Goal: Communication & Community: Share content

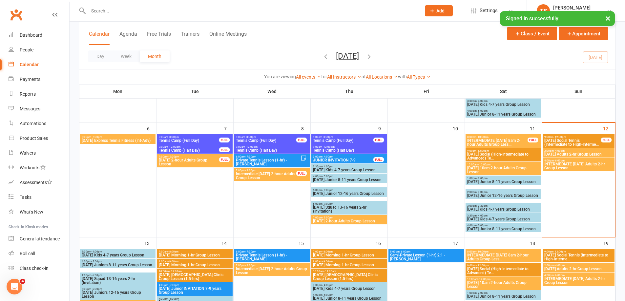
click at [107, 6] on input "text" at bounding box center [251, 10] width 330 height 9
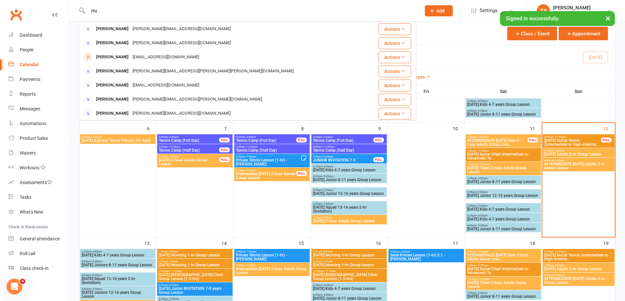
type input "H"
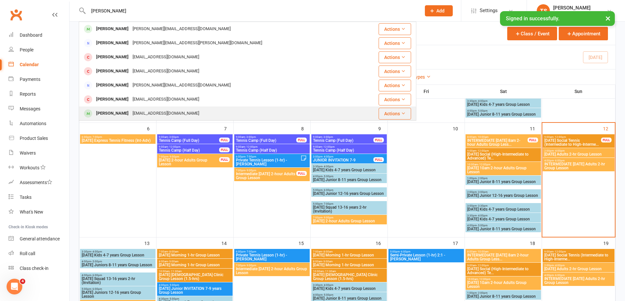
type input "[PERSON_NAME]"
click at [138, 113] on div "[EMAIL_ADDRESS][DOMAIN_NAME]" at bounding box center [166, 114] width 70 height 10
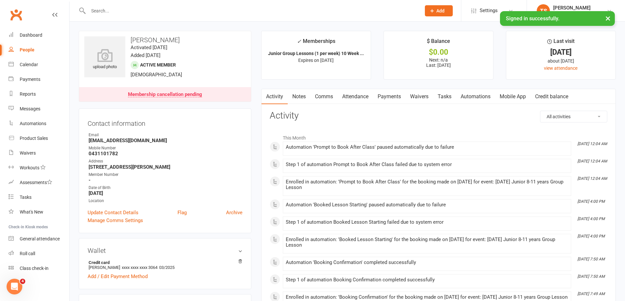
click at [298, 96] on link "Notes" at bounding box center [299, 96] width 23 height 15
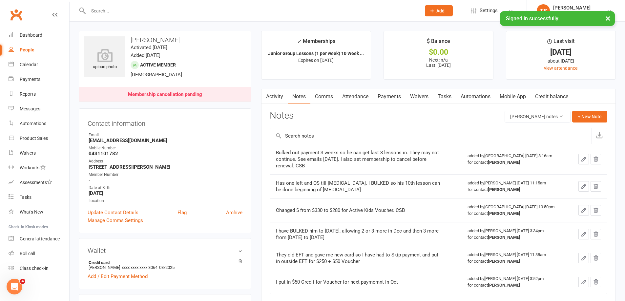
click at [391, 96] on link "Payments" at bounding box center [389, 96] width 32 height 15
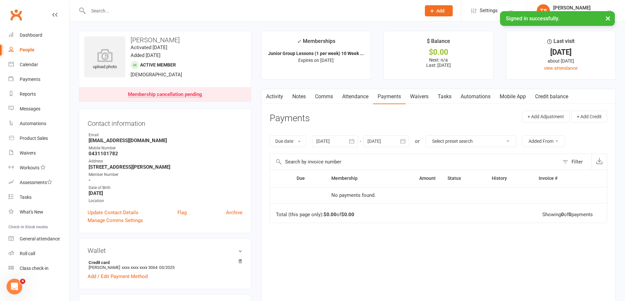
click at [338, 141] on div at bounding box center [335, 141] width 46 height 12
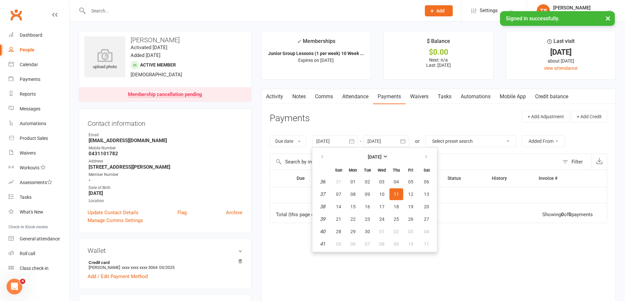
click at [385, 142] on div at bounding box center [386, 141] width 46 height 12
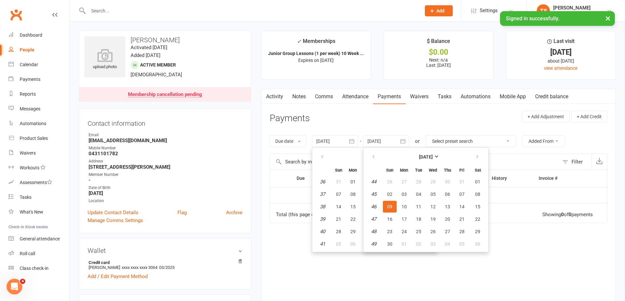
drag, startPoint x: 514, startPoint y: 241, endPoint x: 519, endPoint y: 244, distance: 5.7
click at [513, 241] on div "Due Contact Membership Amount Status History Invoice # No payments found. Total…" at bounding box center [438, 239] width 337 height 138
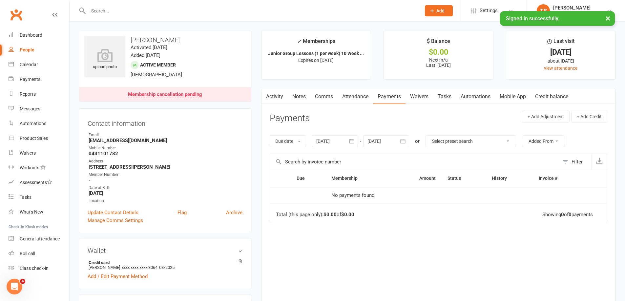
click at [171, 96] on div "Membership cancellation pending" at bounding box center [165, 94] width 74 height 5
click at [358, 96] on link "Attendance" at bounding box center [354, 96] width 35 height 15
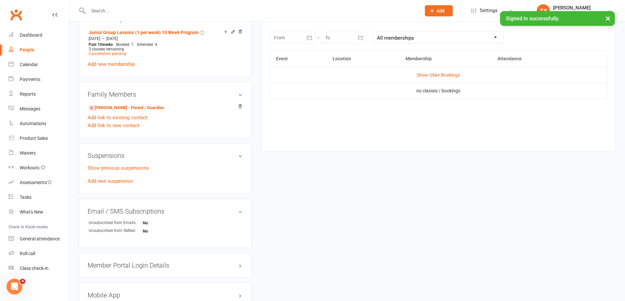
scroll to position [204, 0]
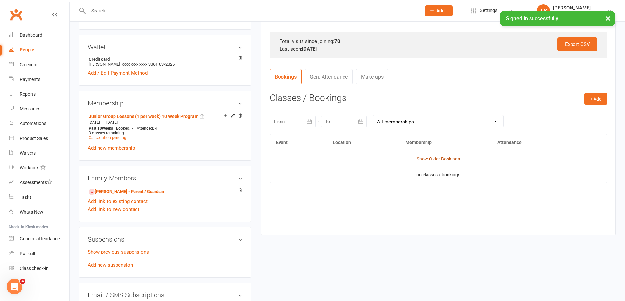
click at [442, 159] on link "Show Older Bookings" at bounding box center [437, 158] width 43 height 5
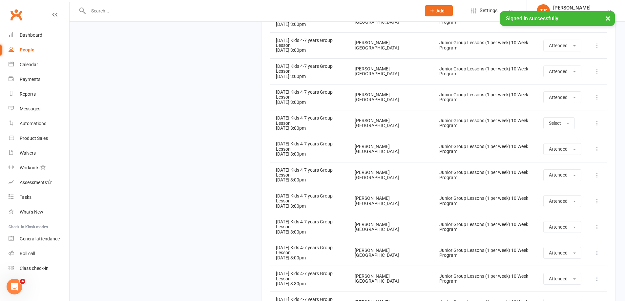
scroll to position [651, 0]
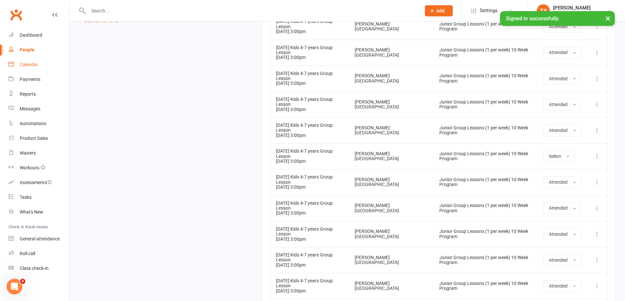
drag, startPoint x: 32, startPoint y: 64, endPoint x: 211, endPoint y: 131, distance: 191.7
click at [32, 64] on div "Calendar" at bounding box center [29, 64] width 18 height 5
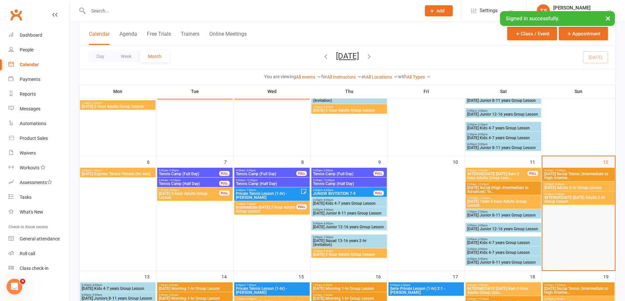
scroll to position [98, 0]
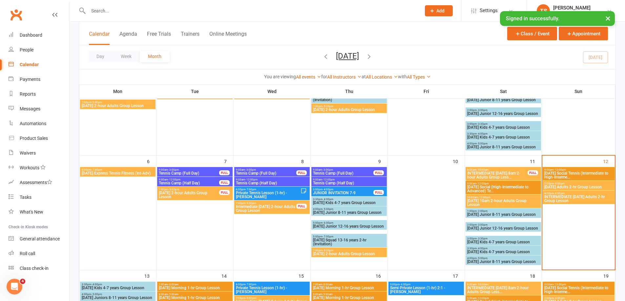
click at [565, 182] on span "2:00pm - 4:00pm" at bounding box center [578, 183] width 69 height 3
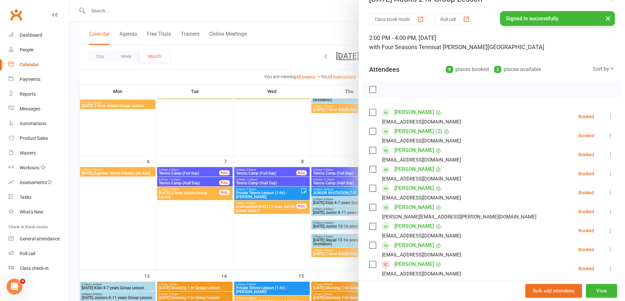
scroll to position [0, 0]
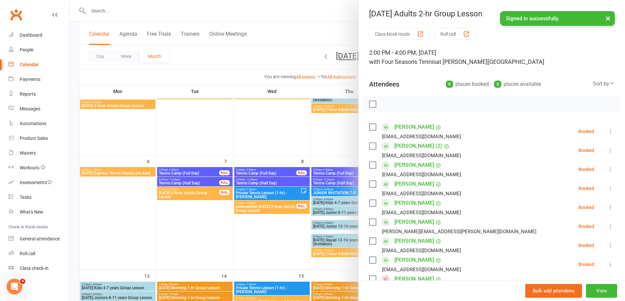
click at [447, 31] on button "Roll call" at bounding box center [454, 34] width 41 height 12
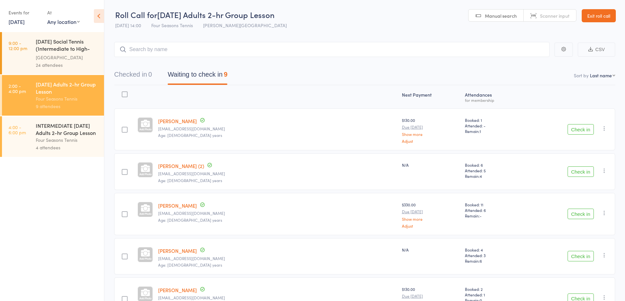
click at [599, 51] on button "CSV" at bounding box center [595, 50] width 37 height 14
click at [59, 131] on div "INTERMEDIATE [DATE] Adults 2-hr Group Lesson" at bounding box center [67, 129] width 63 height 14
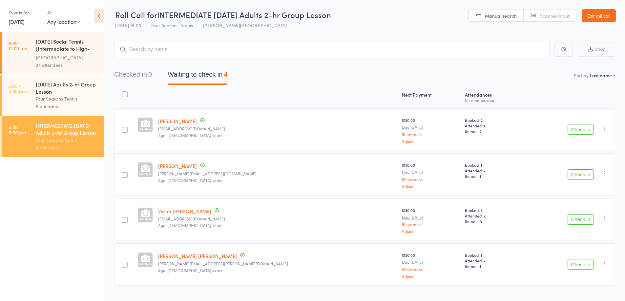
click at [600, 48] on button "CSV" at bounding box center [595, 50] width 37 height 14
click at [593, 14] on link "Exit roll call" at bounding box center [598, 15] width 34 height 13
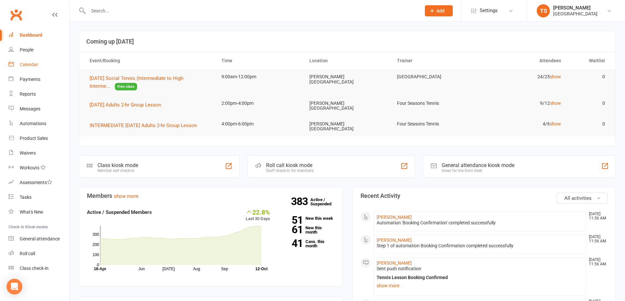
click at [28, 63] on div "Calendar" at bounding box center [29, 64] width 18 height 5
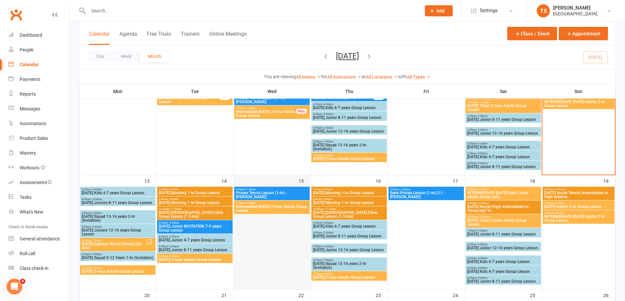
scroll to position [262, 0]
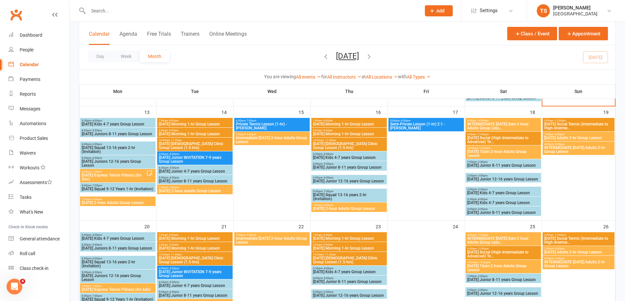
click at [185, 123] on span "[DATE] Morning 1-hr Group Lesson" at bounding box center [194, 124] width 73 height 4
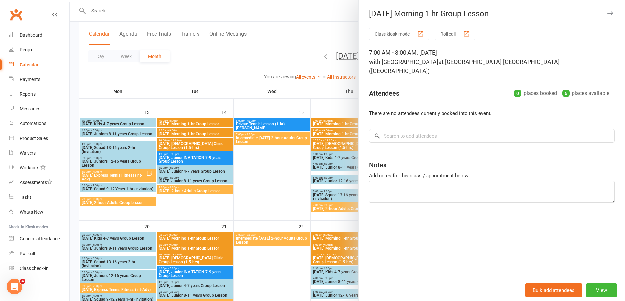
click at [183, 133] on div at bounding box center [347, 150] width 555 height 301
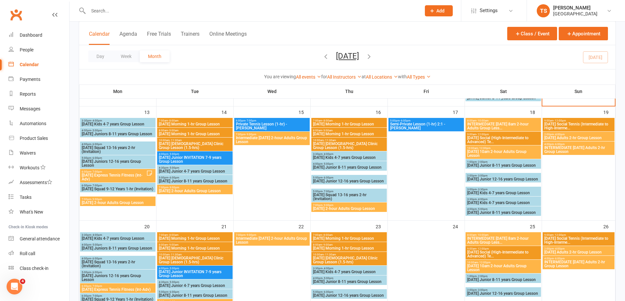
click at [183, 133] on span "[DATE] Morning 1-hr Group Lesson" at bounding box center [194, 134] width 73 height 4
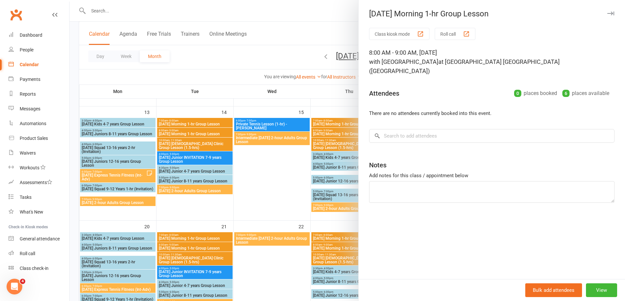
click at [182, 145] on div at bounding box center [347, 150] width 555 height 301
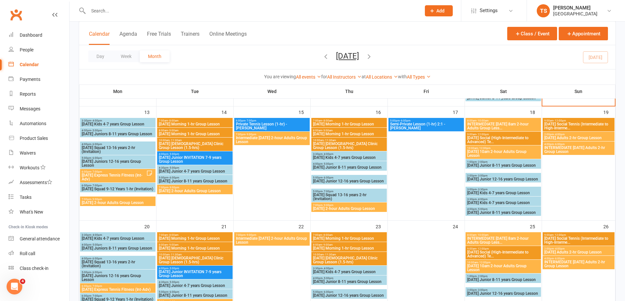
click at [182, 145] on span "[DATE] [DEMOGRAPHIC_DATA] Clinic Group Lesson (1.5-hrs)" at bounding box center [194, 146] width 73 height 8
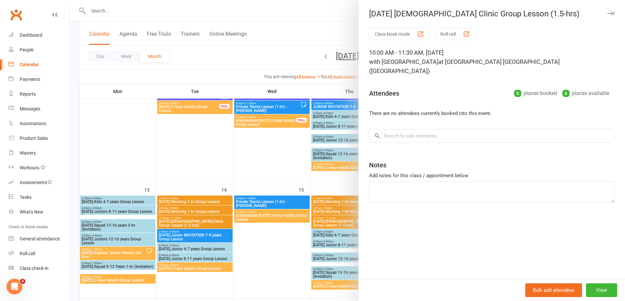
scroll to position [230, 0]
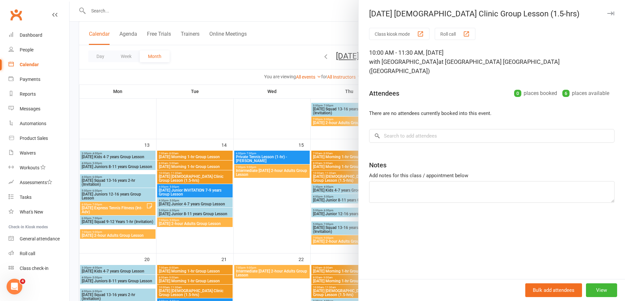
click at [260, 171] on div at bounding box center [347, 150] width 555 height 301
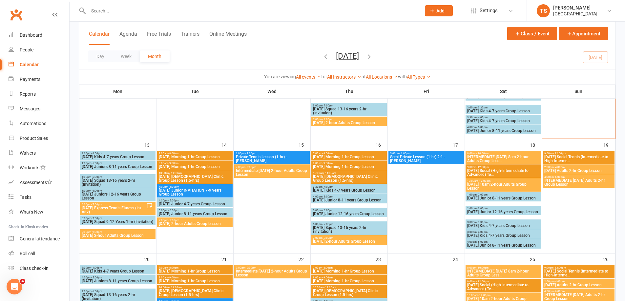
click at [260, 170] on span "Intermediate [DATE] 2-hour Adults Group Lesson" at bounding box center [271, 173] width 73 height 8
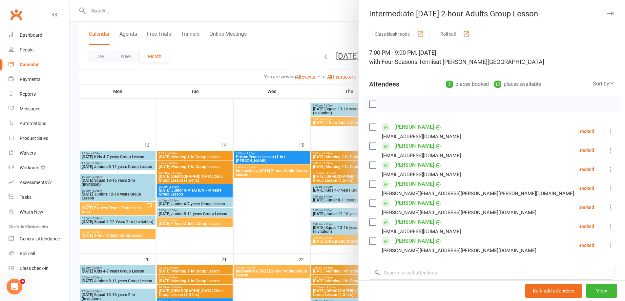
click at [107, 233] on div at bounding box center [347, 150] width 555 height 301
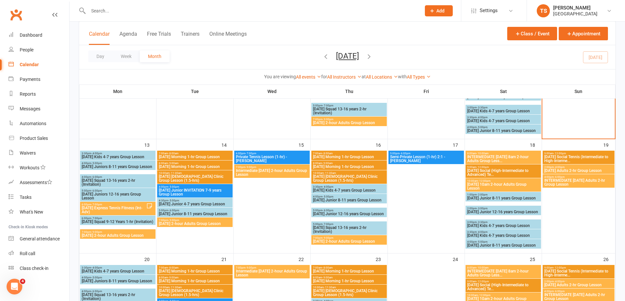
click at [107, 233] on span "7:00pm - 9:00pm" at bounding box center [117, 232] width 73 height 3
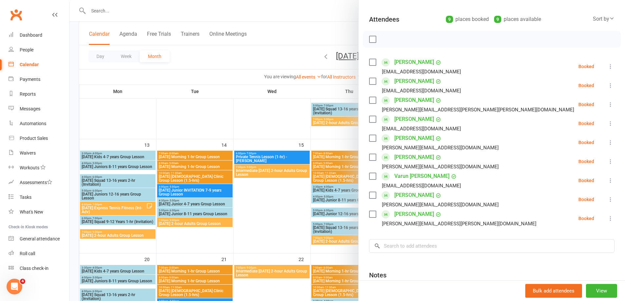
scroll to position [66, 0]
click at [188, 221] on div at bounding box center [347, 150] width 555 height 301
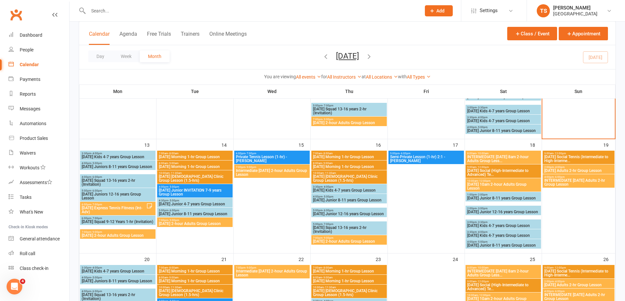
click at [188, 221] on span "7:00pm - 9:00pm" at bounding box center [194, 220] width 73 height 3
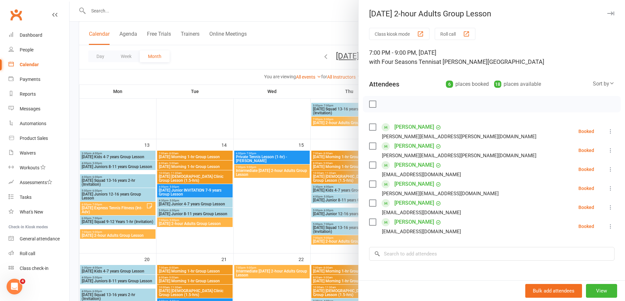
click at [117, 233] on div at bounding box center [347, 150] width 555 height 301
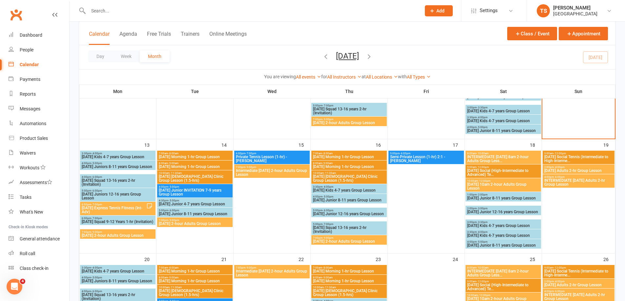
click at [118, 234] on span "[DATE] 2-hour Adults Group Lesson" at bounding box center [117, 236] width 73 height 4
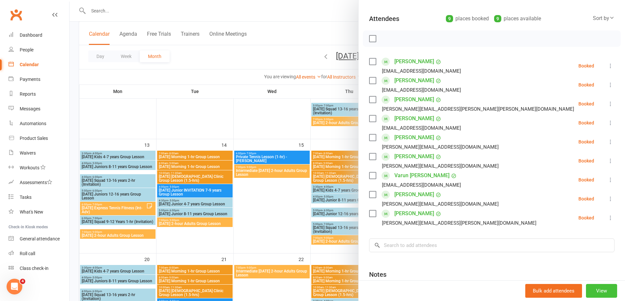
click at [592, 292] on button "View" at bounding box center [601, 291] width 31 height 14
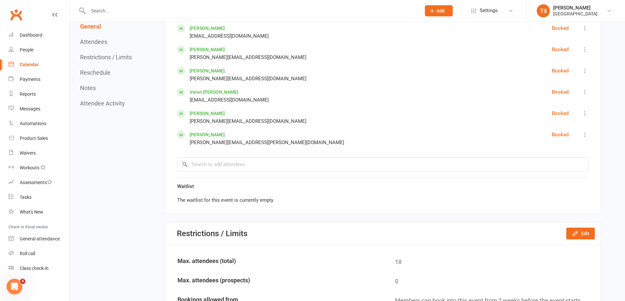
scroll to position [492, 0]
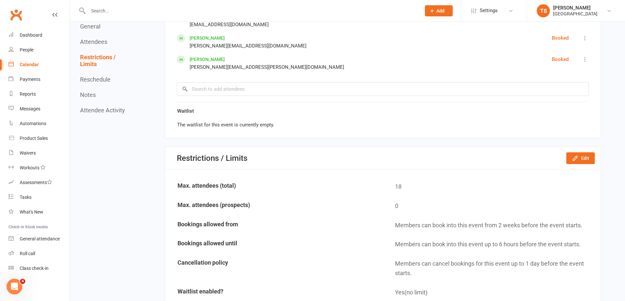
click at [26, 66] on div "Calendar" at bounding box center [29, 64] width 19 height 5
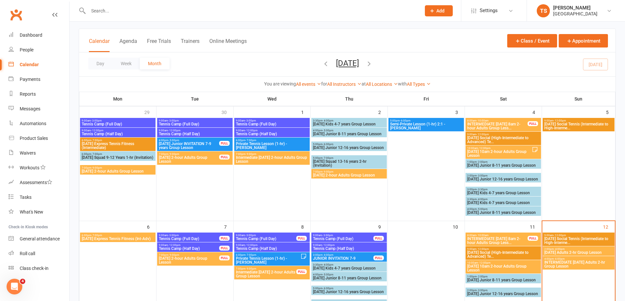
scroll to position [66, 0]
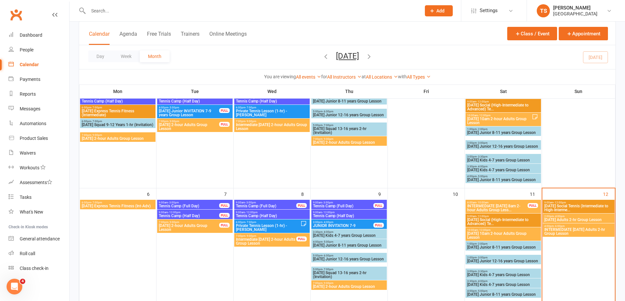
click at [562, 220] on span "[DATE] Adults 2-hr Group Lesson" at bounding box center [578, 220] width 69 height 4
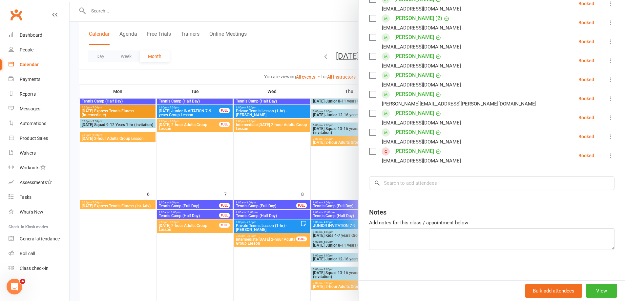
scroll to position [130, 0]
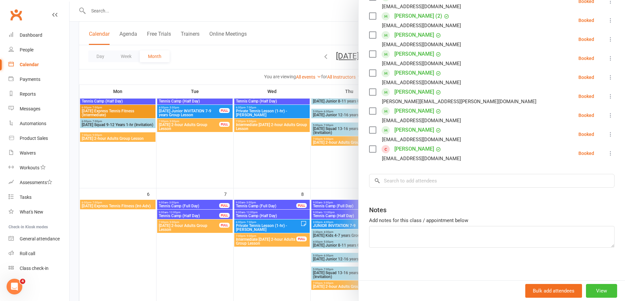
click at [596, 292] on button "View" at bounding box center [601, 291] width 31 height 14
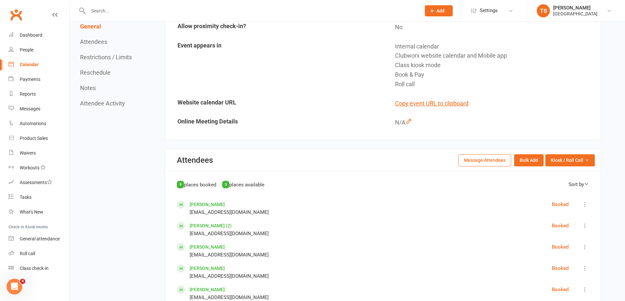
scroll to position [197, 0]
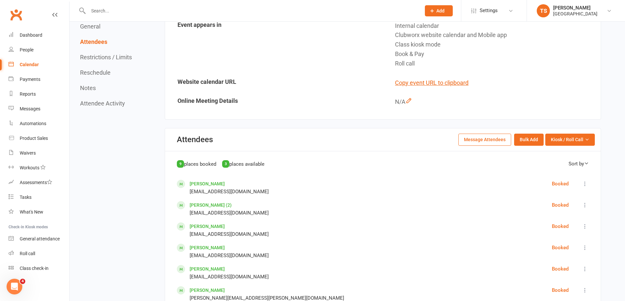
click at [497, 138] on button "Message Attendees" at bounding box center [484, 140] width 53 height 12
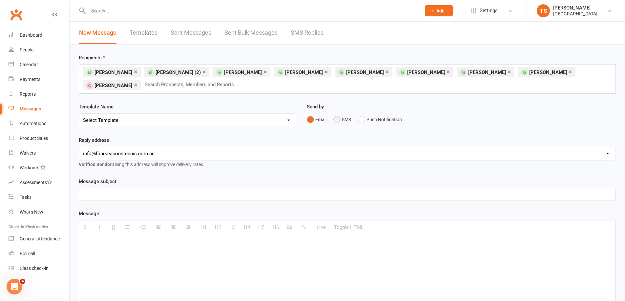
click at [338, 116] on button "SMS" at bounding box center [342, 119] width 18 height 12
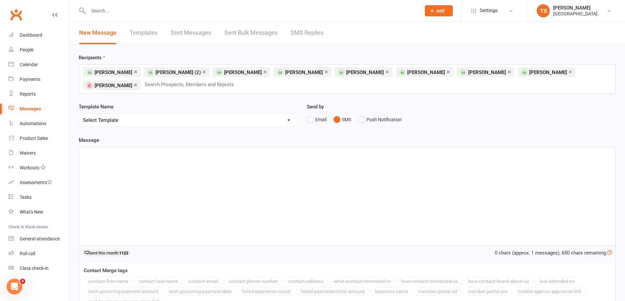
click at [101, 161] on div at bounding box center [347, 196] width 536 height 98
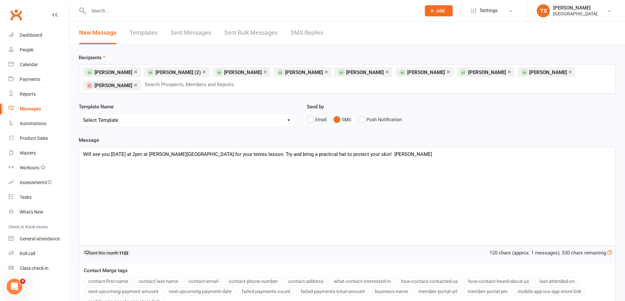
click at [218, 152] on p "Will see you today at 2pm at Wicks Park for your tennis lesson. Try and bring a…" at bounding box center [347, 155] width 528 height 8
click at [371, 153] on p "Will see you today at 2pm at Wicks Park for your tennis lesson with Thomas. Try…" at bounding box center [347, 155] width 528 height 8
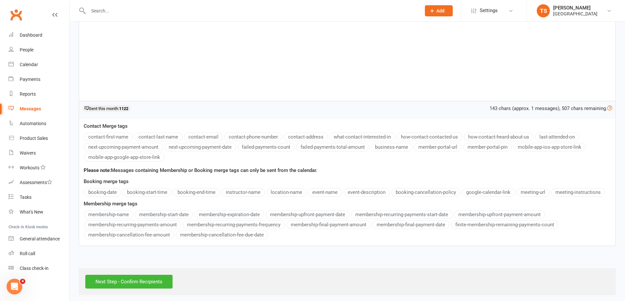
scroll to position [146, 0]
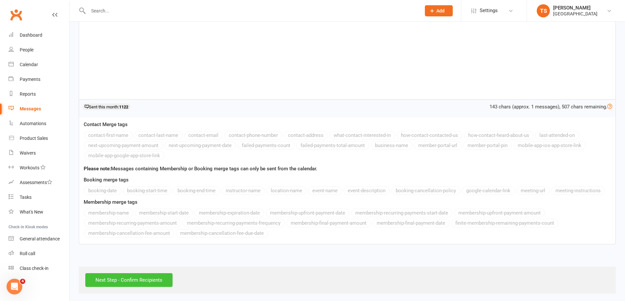
click at [129, 279] on input "Next Step - Confirm Recipients" at bounding box center [128, 280] width 87 height 14
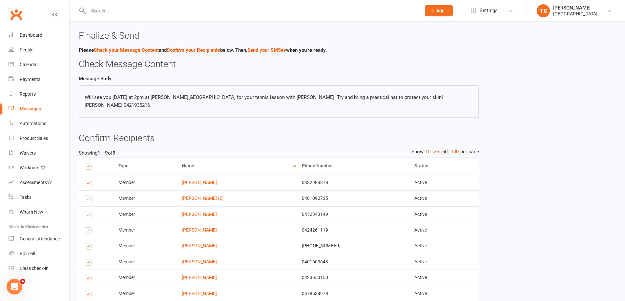
click at [234, 94] on p "Will see you today at 2pm at Wicks Park for your tennis lesson with Thomas. Try…" at bounding box center [279, 101] width 388 height 16
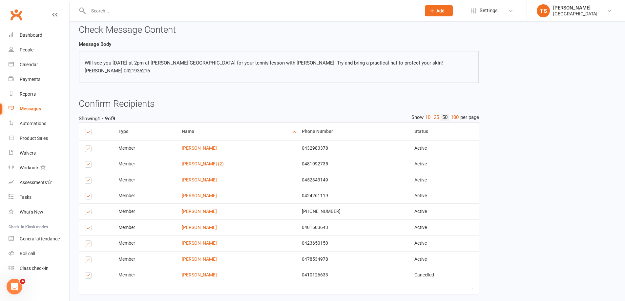
scroll to position [62, 0]
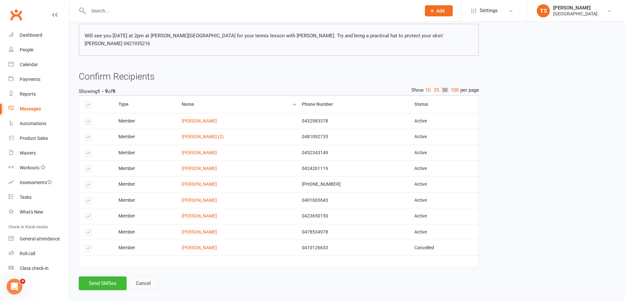
click at [146, 277] on link "Cancel" at bounding box center [143, 284] width 30 height 14
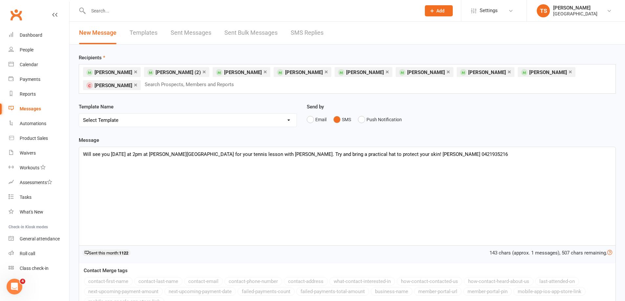
click at [218, 152] on div "Will see you today at 2pm at Wicks Park for your tennis lesson with Thomas. Try…" at bounding box center [347, 196] width 536 height 98
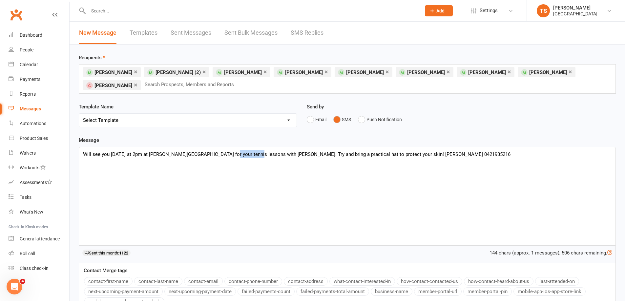
drag, startPoint x: 250, startPoint y: 152, endPoint x: 221, endPoint y: 152, distance: 29.2
click at [221, 152] on div "Will see you today at 2pm at Wicks Park for your tennis lessons with Thomas. Tr…" at bounding box center [347, 196] width 536 height 98
click at [189, 151] on div "Will see you today at 2pm at Wicks Park for your tennis lessons. Try and bring …" at bounding box center [347, 196] width 536 height 98
click at [232, 152] on div "Will see you today at 2pm at Wicks Park for your group tennis lessons. Try and …" at bounding box center [347, 196] width 536 height 98
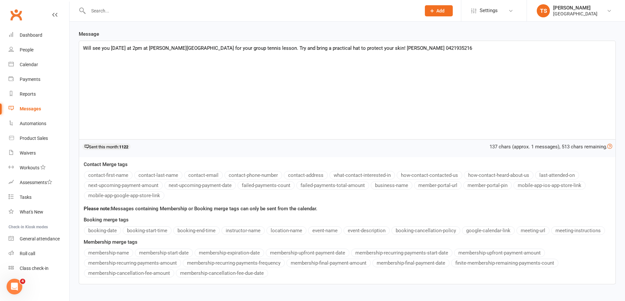
scroll to position [48, 0]
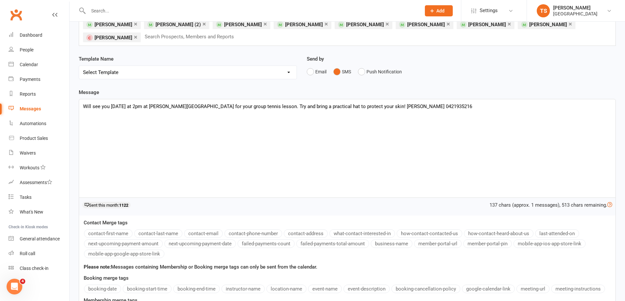
click at [340, 103] on div "Will see you today at 2pm at Wicks Park for your group tennis lesson. Try and b…" at bounding box center [347, 148] width 536 height 98
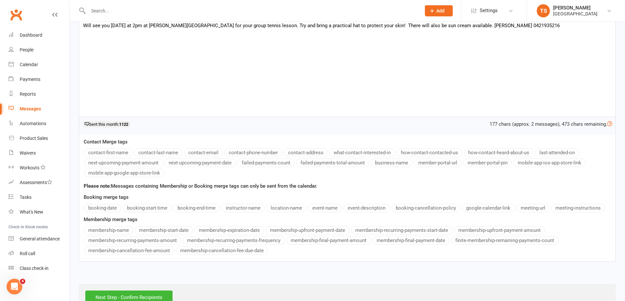
scroll to position [146, 0]
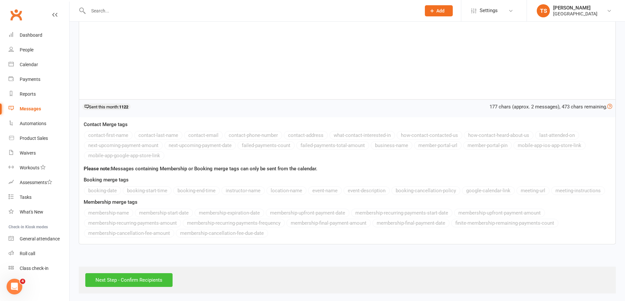
click at [137, 278] on input "Next Step - Confirm Recipients" at bounding box center [128, 280] width 87 height 14
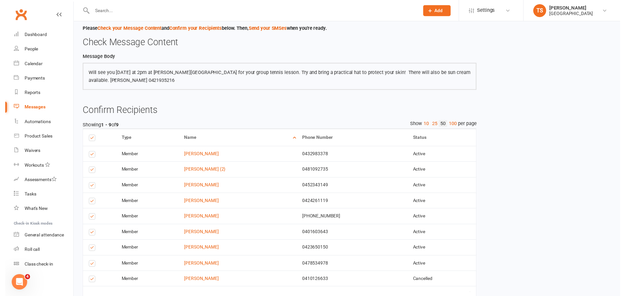
scroll to position [57, 0]
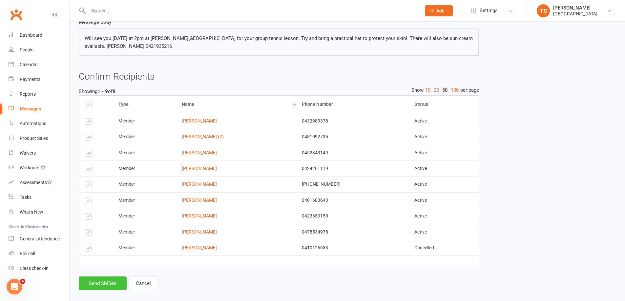
click at [106, 278] on button "Send SMSes" at bounding box center [103, 284] width 48 height 14
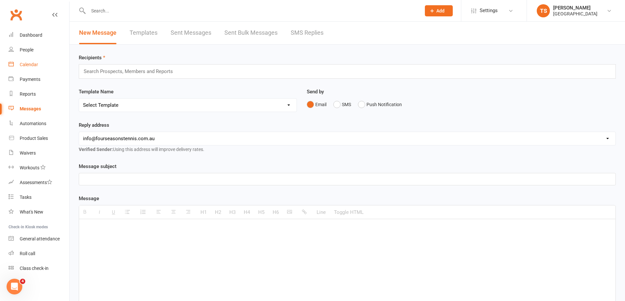
click at [27, 65] on div "Calendar" at bounding box center [29, 64] width 18 height 5
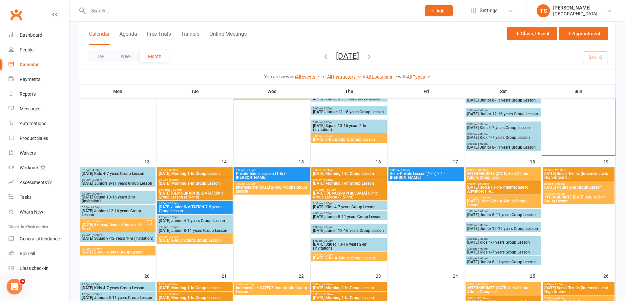
scroll to position [230, 0]
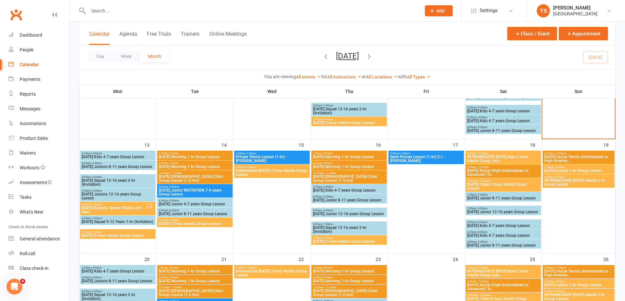
click at [113, 232] on span "7:00pm - 9:00pm" at bounding box center [117, 232] width 73 height 3
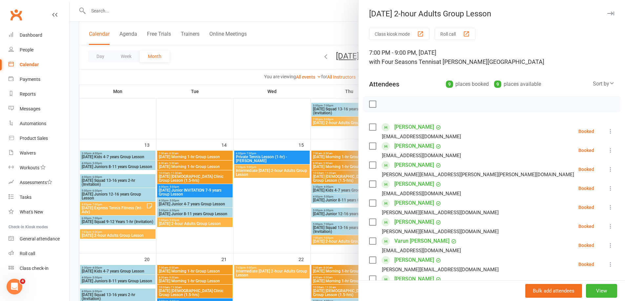
click at [173, 222] on div at bounding box center [347, 150] width 555 height 301
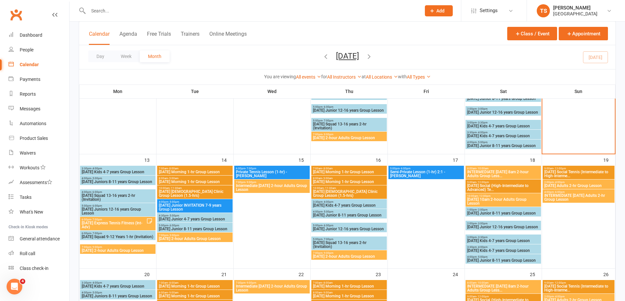
scroll to position [197, 0]
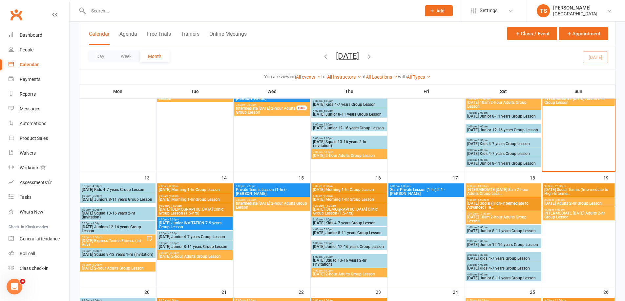
click at [112, 269] on span "[DATE] 2-hour Adults Group Lesson" at bounding box center [117, 269] width 73 height 4
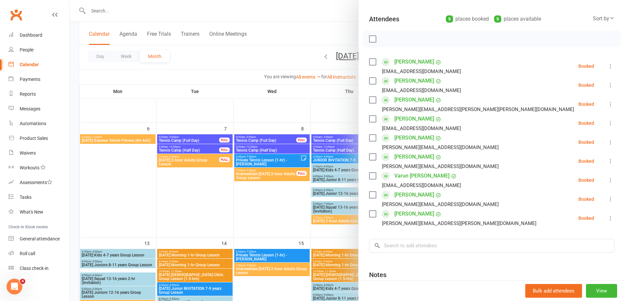
scroll to position [66, 0]
click at [188, 193] on div at bounding box center [347, 150] width 555 height 301
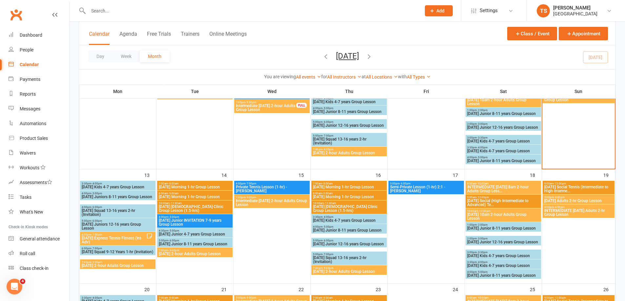
scroll to position [230, 0]
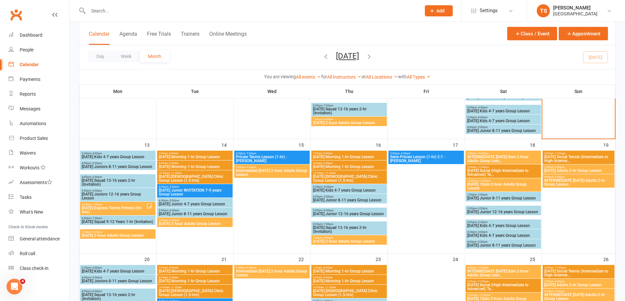
click at [173, 270] on span "[DATE] Morning 1-hr Group Lesson" at bounding box center [194, 272] width 73 height 4
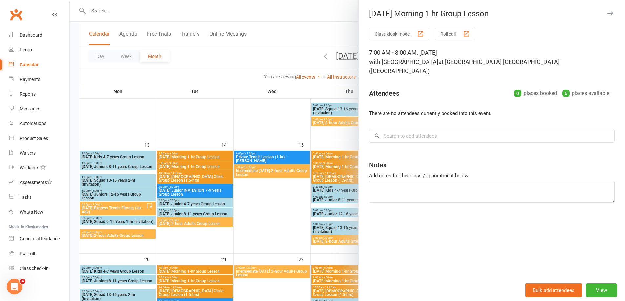
click at [203, 237] on div at bounding box center [347, 150] width 555 height 301
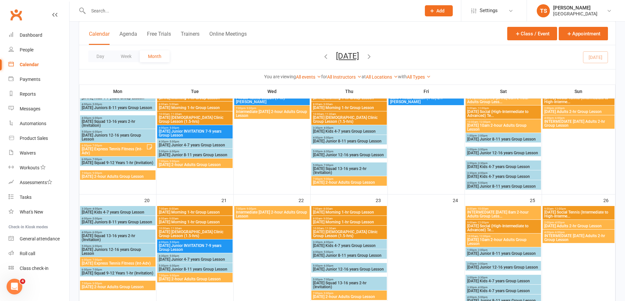
scroll to position [295, 0]
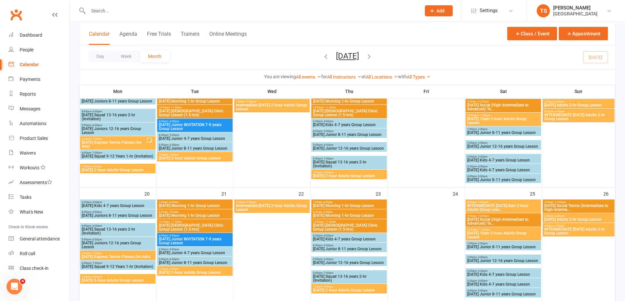
click at [349, 101] on span "[DATE] Morning 1-hr Group Lesson" at bounding box center [348, 101] width 73 height 4
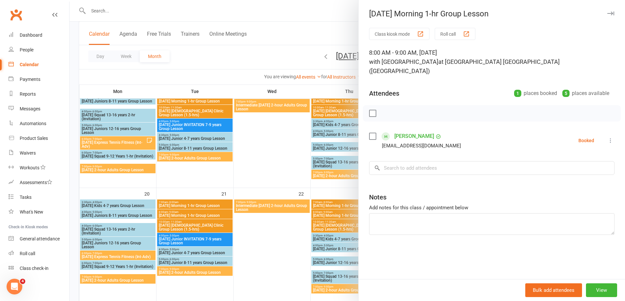
click at [332, 113] on div at bounding box center [347, 150] width 555 height 301
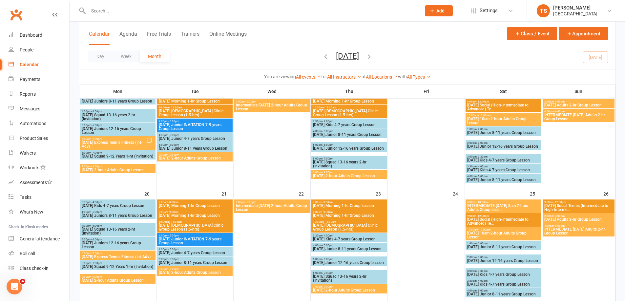
click at [332, 113] on span "[DATE] [DEMOGRAPHIC_DATA] Clinic Group Lesson (1.5-hrs)" at bounding box center [348, 113] width 73 height 8
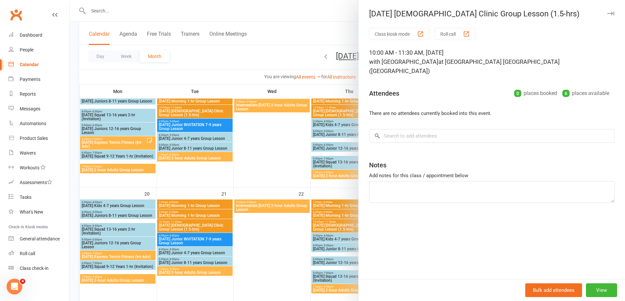
click at [322, 203] on div at bounding box center [347, 150] width 555 height 301
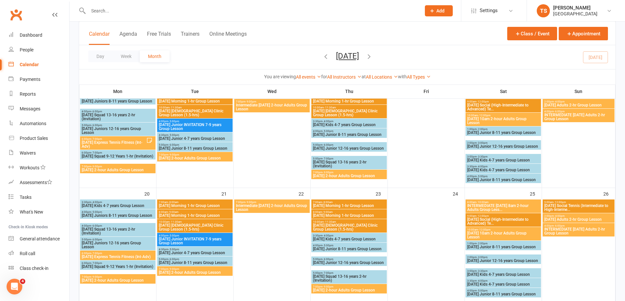
click at [322, 203] on span "- 8:00am" at bounding box center [327, 202] width 10 height 3
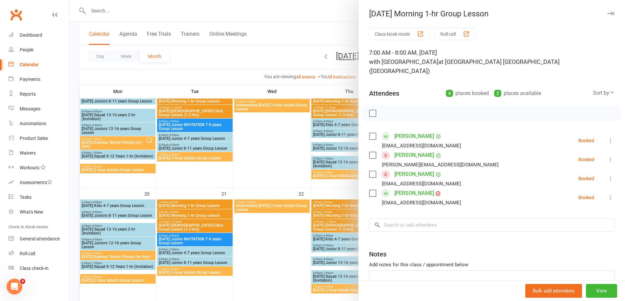
click at [323, 216] on div at bounding box center [347, 150] width 555 height 301
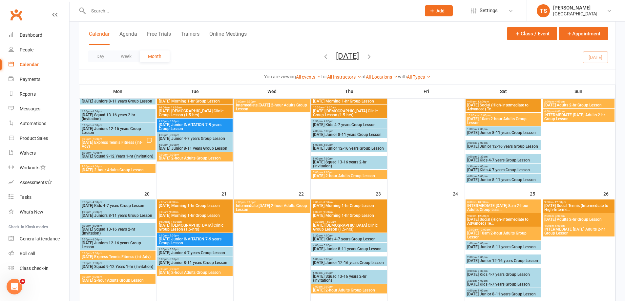
click at [323, 216] on span "[DATE] Morning 1-hr Group Lesson" at bounding box center [348, 216] width 73 height 4
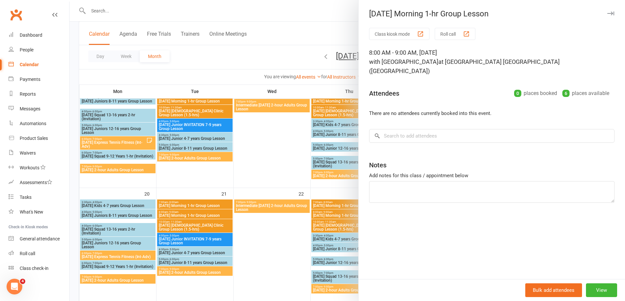
click at [322, 228] on div at bounding box center [347, 150] width 555 height 301
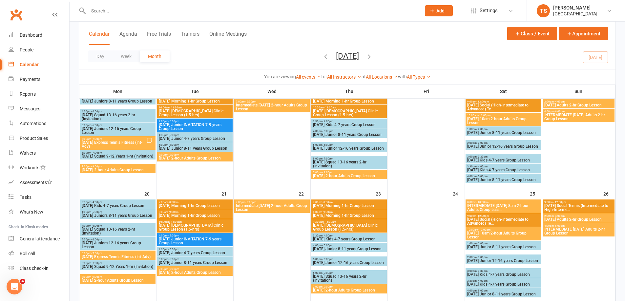
click at [322, 227] on span "[DATE] [DEMOGRAPHIC_DATA] Clinic Group Lesson (1.5-hrs)" at bounding box center [348, 228] width 73 height 8
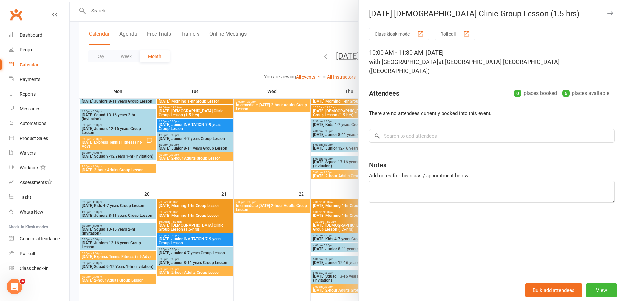
click at [338, 206] on div at bounding box center [347, 150] width 555 height 301
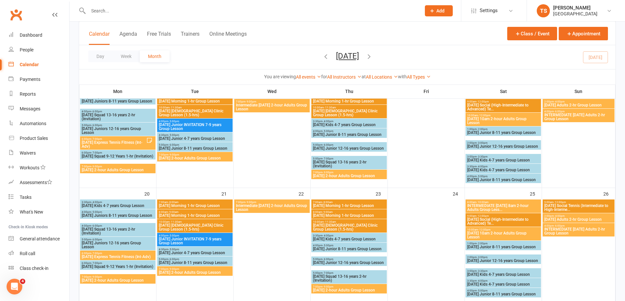
click at [338, 206] on span "[DATE] Morning 1-hr Group Lesson" at bounding box center [348, 206] width 73 height 4
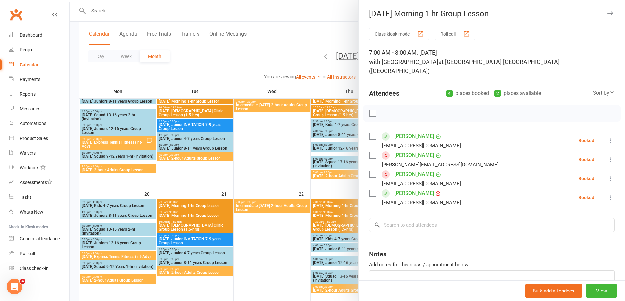
click at [334, 214] on div at bounding box center [347, 150] width 555 height 301
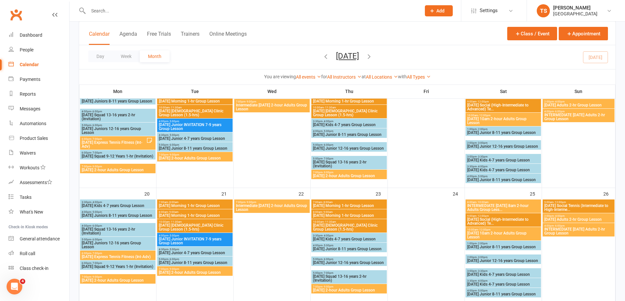
click at [334, 214] on span "[DATE] Morning 1-hr Group Lesson" at bounding box center [348, 216] width 73 height 4
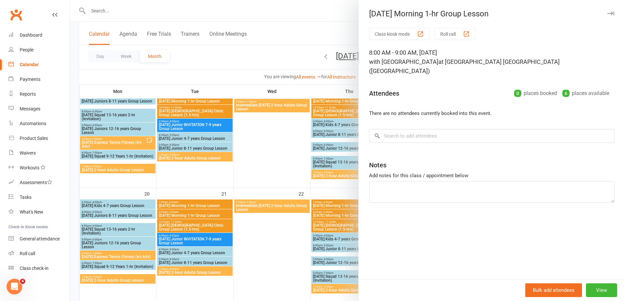
click at [330, 227] on div at bounding box center [347, 150] width 555 height 301
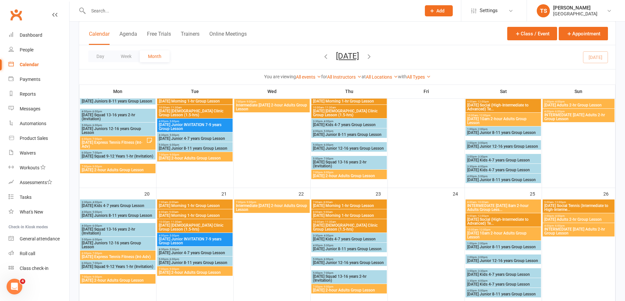
click at [330, 227] on span "[DATE] [DEMOGRAPHIC_DATA] Clinic Group Lesson (1.5-hrs)" at bounding box center [348, 228] width 73 height 8
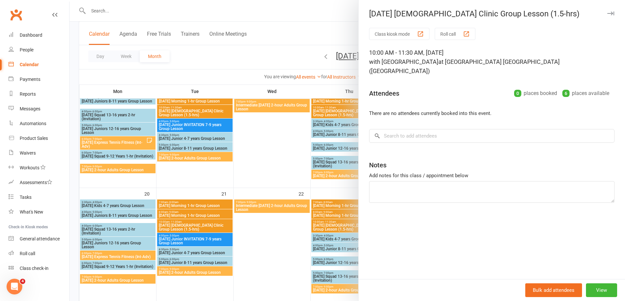
click at [180, 204] on div at bounding box center [347, 150] width 555 height 301
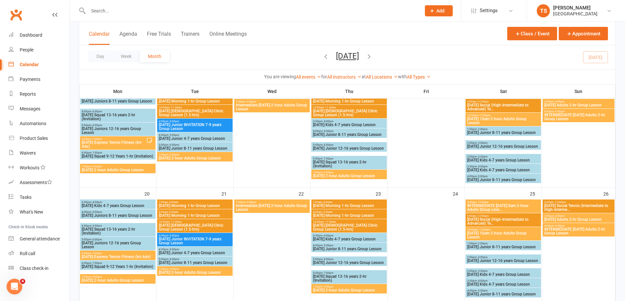
click at [180, 204] on span "[DATE] Morning 1-hr Group Lesson" at bounding box center [194, 206] width 73 height 4
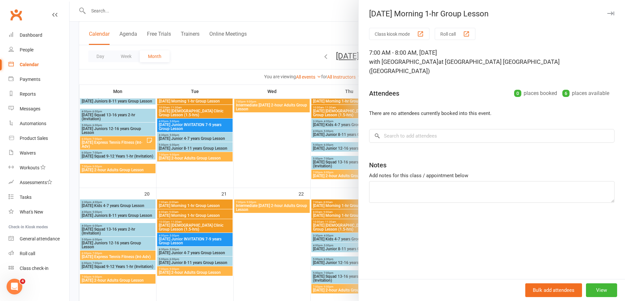
click at [182, 216] on div at bounding box center [347, 150] width 555 height 301
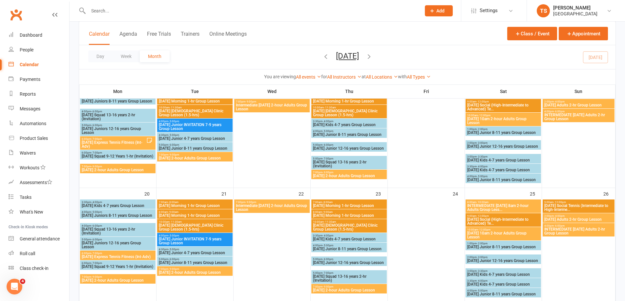
click at [185, 215] on span "[DATE] Morning 1-hr Group Lesson" at bounding box center [194, 216] width 73 height 4
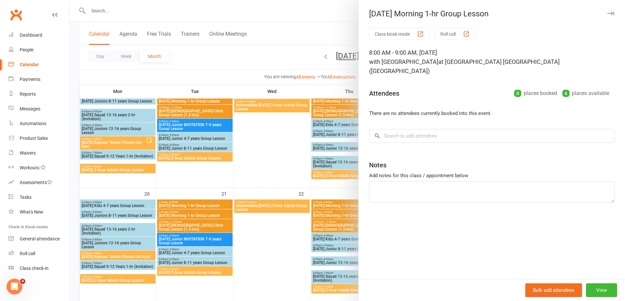
click at [187, 226] on div at bounding box center [347, 150] width 555 height 301
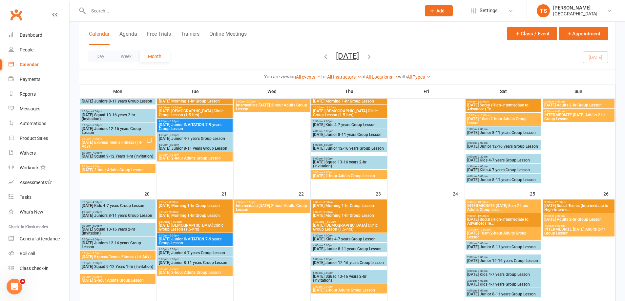
click at [187, 226] on span "[DATE] [DEMOGRAPHIC_DATA] Clinic Group Lesson (1.5-hrs)" at bounding box center [194, 228] width 73 height 8
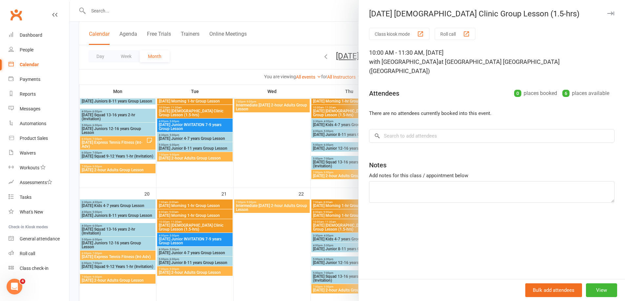
click at [261, 227] on div at bounding box center [347, 150] width 555 height 301
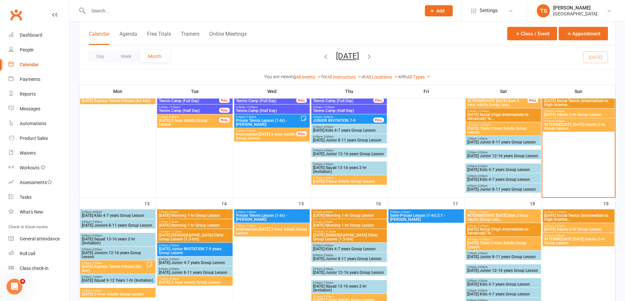
scroll to position [164, 0]
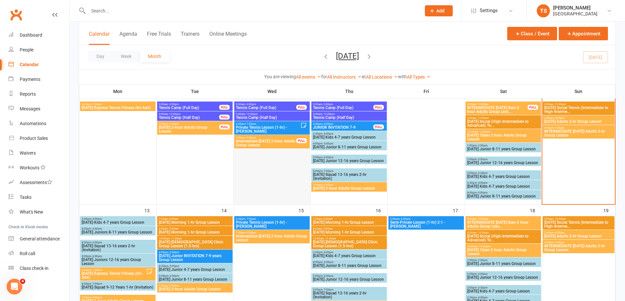
click at [286, 182] on div at bounding box center [271, 153] width 75 height 102
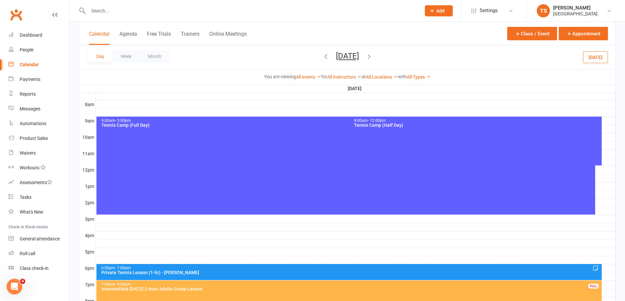
scroll to position [0, 0]
click at [155, 54] on button "Month" at bounding box center [155, 56] width 30 height 12
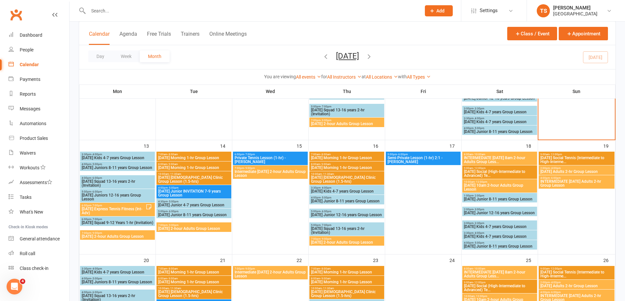
scroll to position [230, 0]
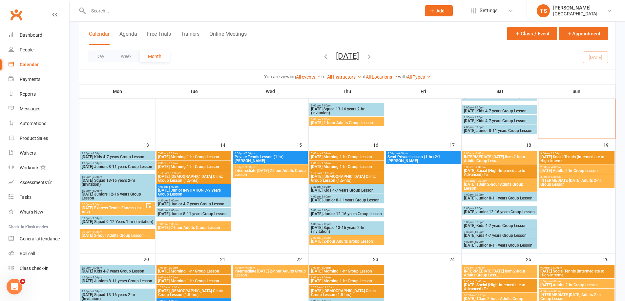
click at [341, 155] on span "[DATE] Morning 1-hr Group Lesson" at bounding box center [347, 157] width 72 height 4
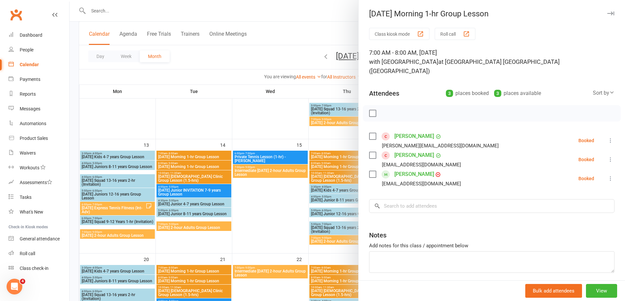
click at [334, 166] on div at bounding box center [347, 150] width 555 height 301
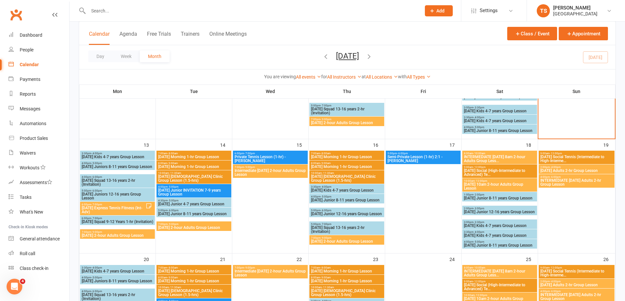
click at [334, 166] on span "[DATE] Morning 1-hr Group Lesson" at bounding box center [347, 167] width 72 height 4
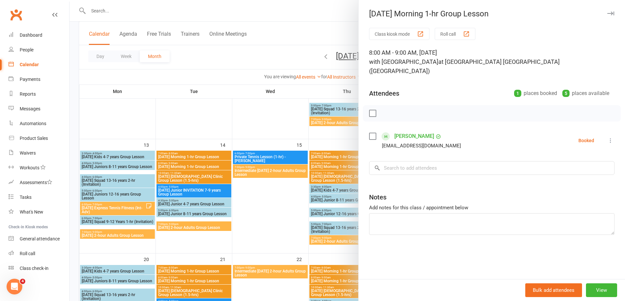
click at [331, 176] on div at bounding box center [347, 150] width 555 height 301
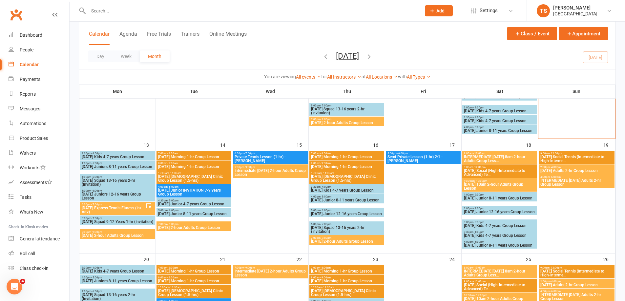
click at [331, 177] on span "[DATE] [DEMOGRAPHIC_DATA] Clinic Group Lesson (1.5-hrs)" at bounding box center [347, 179] width 72 height 8
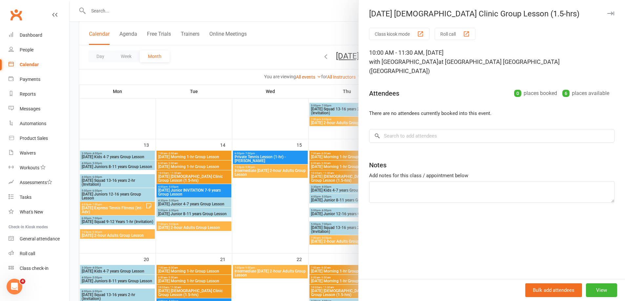
click at [329, 166] on div at bounding box center [347, 150] width 555 height 301
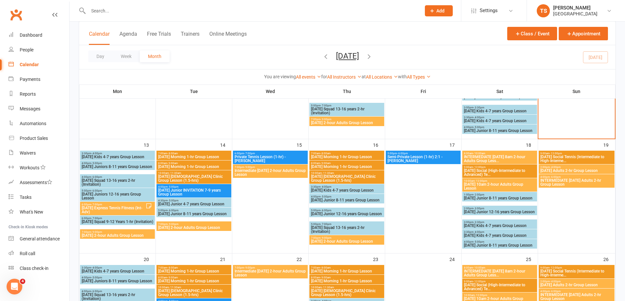
click at [341, 156] on span "[DATE] Morning 1-hr Group Lesson" at bounding box center [347, 157] width 72 height 4
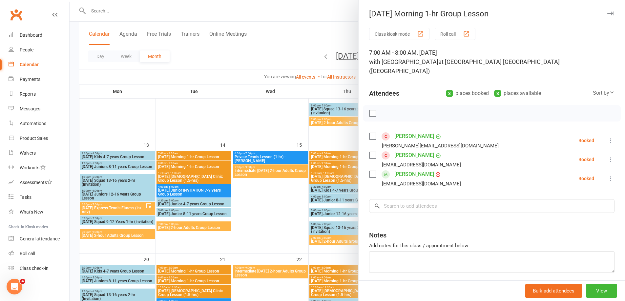
click at [335, 167] on div at bounding box center [347, 150] width 555 height 301
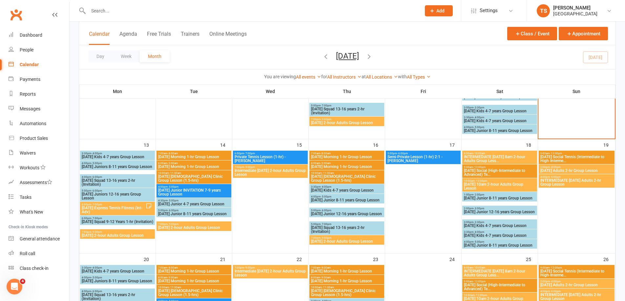
click at [335, 167] on span "[DATE] Morning 1-hr Group Lesson" at bounding box center [347, 167] width 72 height 4
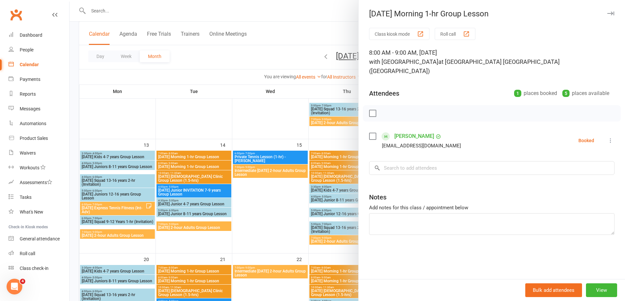
click at [321, 180] on div at bounding box center [347, 150] width 555 height 301
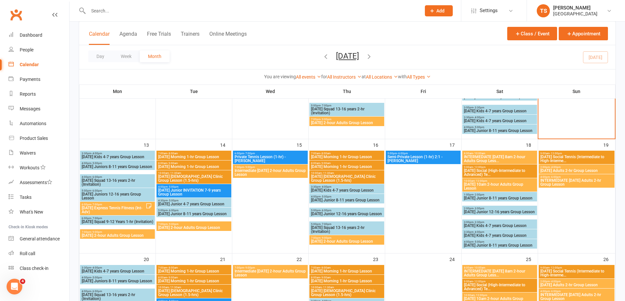
click at [324, 178] on span "[DATE] [DEMOGRAPHIC_DATA] Clinic Group Lesson (1.5-hrs)" at bounding box center [347, 179] width 72 height 8
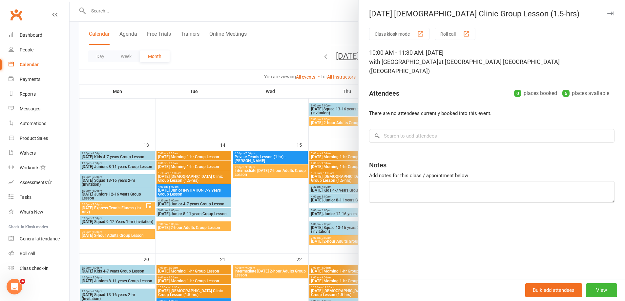
click at [334, 159] on div at bounding box center [347, 150] width 555 height 301
